Goal: Transaction & Acquisition: Purchase product/service

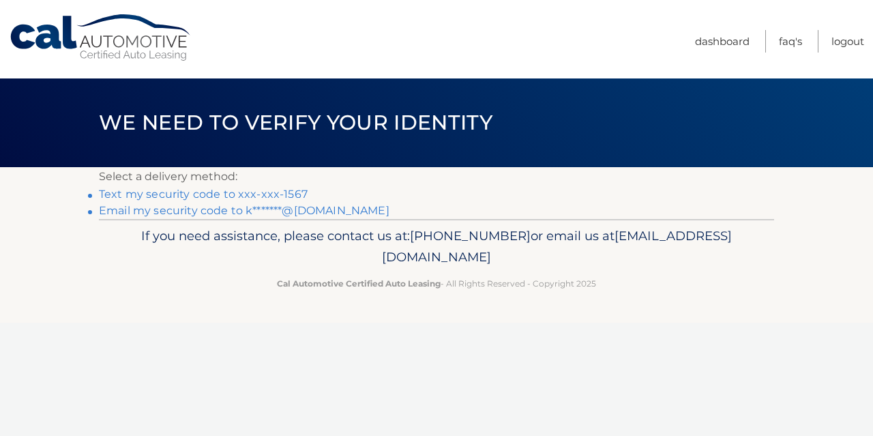
click at [191, 193] on link "Text my security code to xxx-xxx-1567" at bounding box center [203, 194] width 209 height 13
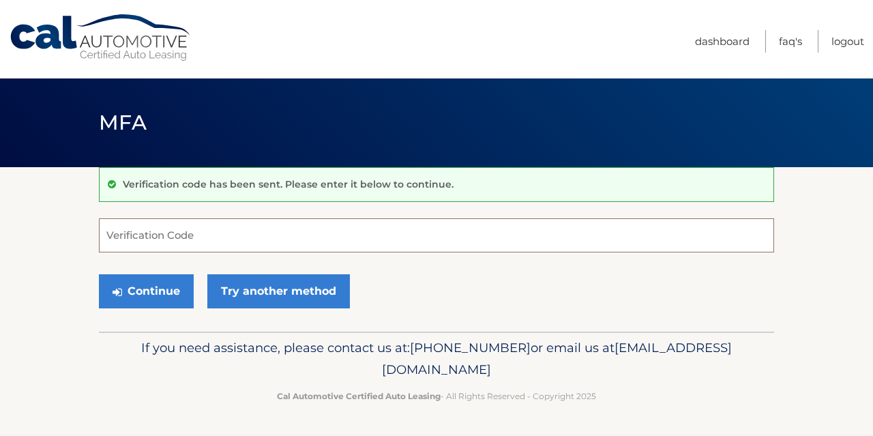
click at [149, 229] on input "Verification Code" at bounding box center [436, 235] width 675 height 34
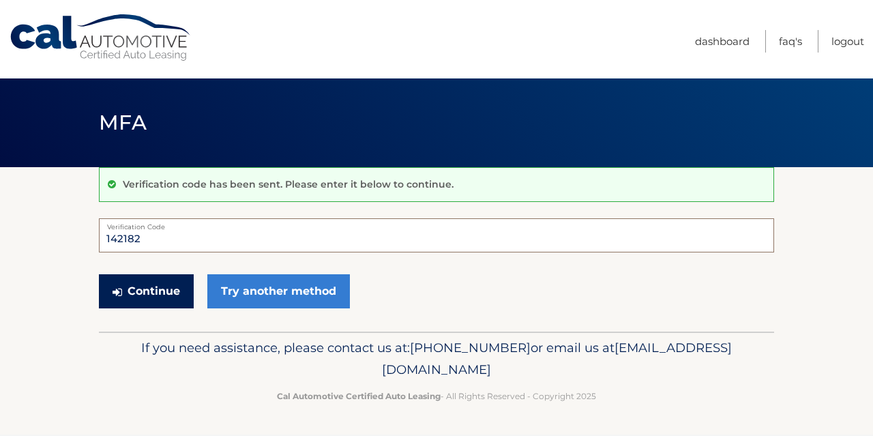
type input "142182"
click at [138, 294] on button "Continue" at bounding box center [146, 291] width 95 height 34
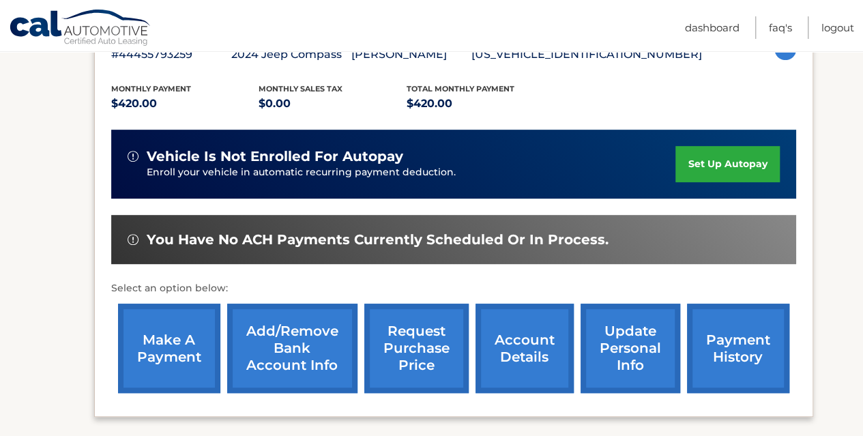
scroll to position [266, 0]
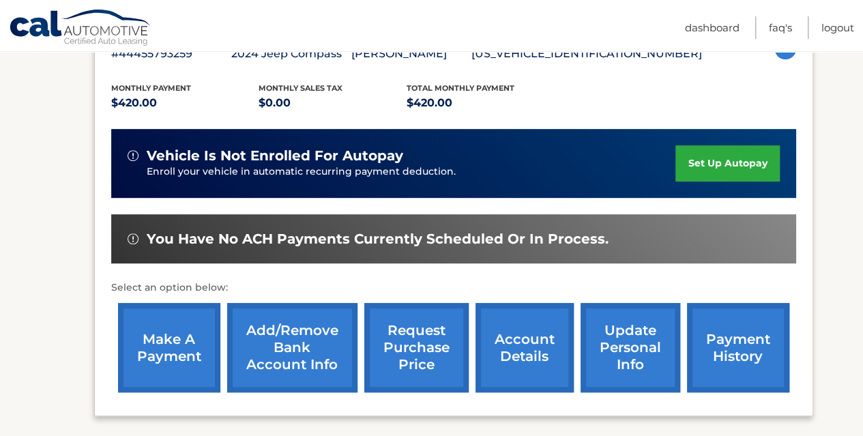
click at [166, 338] on link "make a payment" at bounding box center [169, 347] width 102 height 89
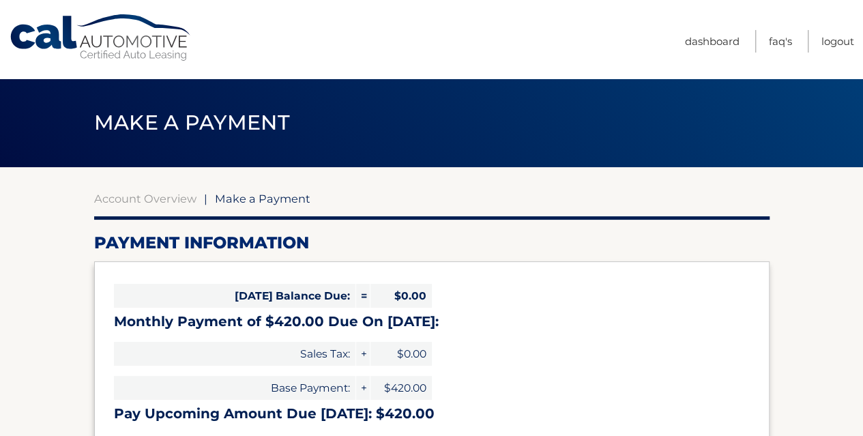
select select "NDlkOTdkMTQtNGQwMy00OWVlLTliYTAtOTY1ZjJhYjUwZGFk"
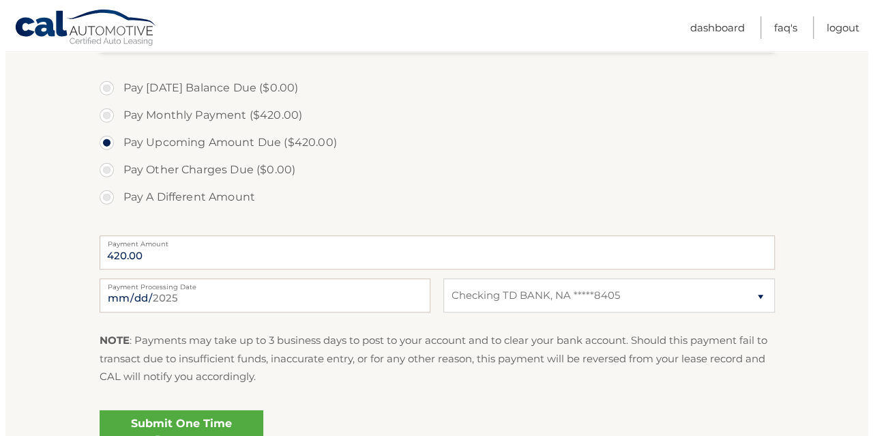
scroll to position [458, 0]
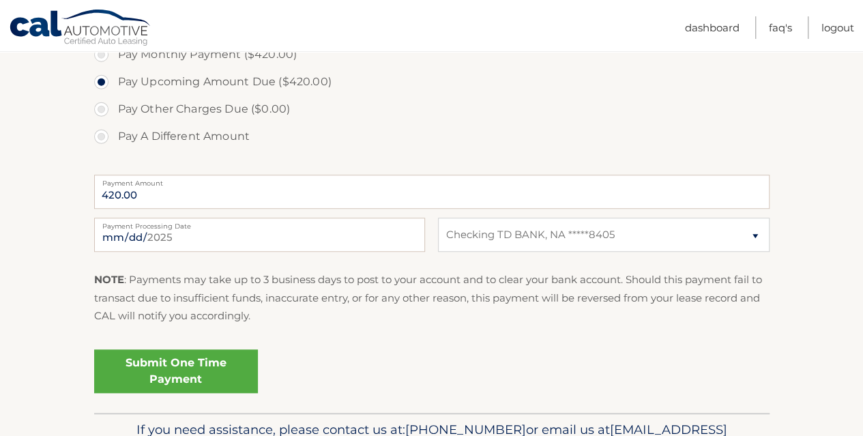
click at [155, 372] on link "Submit One Time Payment" at bounding box center [176, 371] width 164 height 44
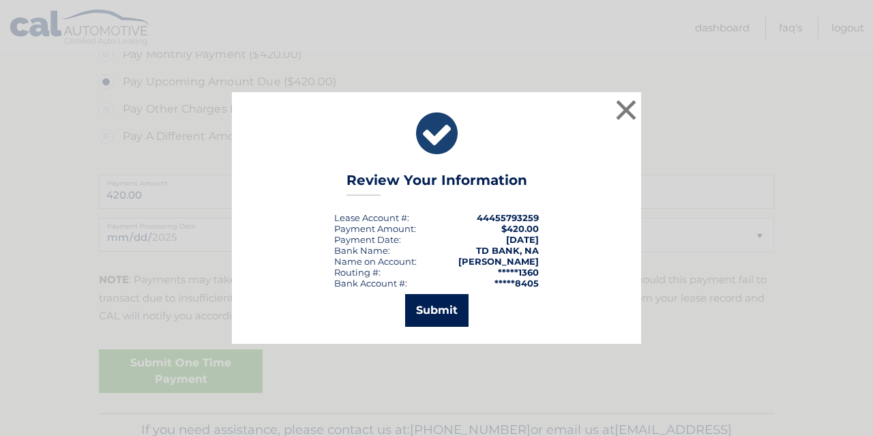
click at [443, 309] on button "Submit" at bounding box center [436, 310] width 63 height 33
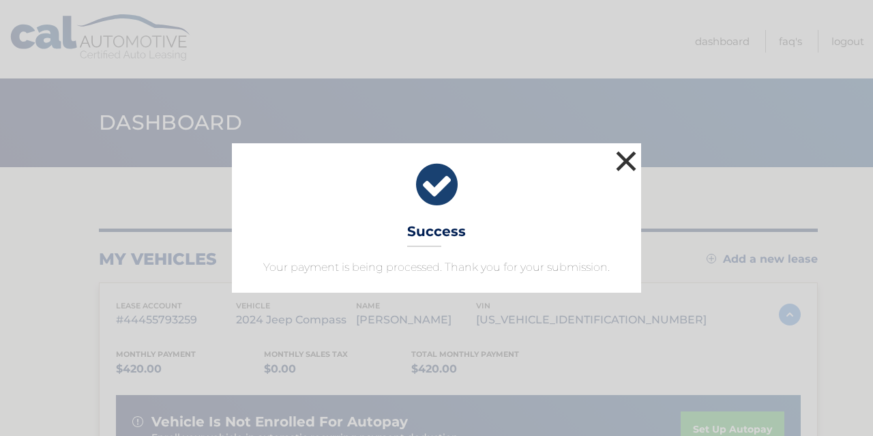
click at [624, 163] on button "×" at bounding box center [625, 160] width 27 height 27
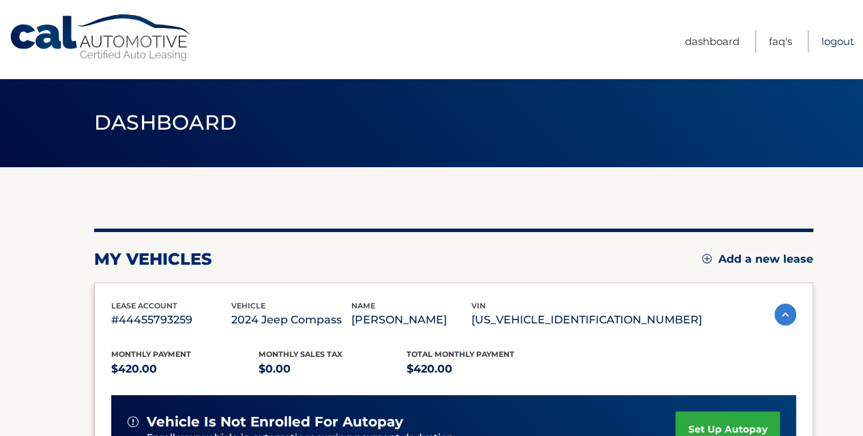
click at [829, 44] on link "Logout" at bounding box center [837, 41] width 33 height 23
